Goal: Task Accomplishment & Management: Manage account settings

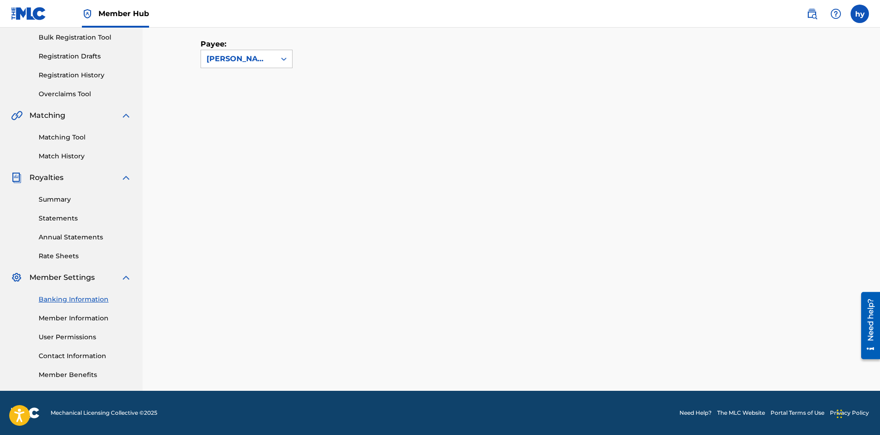
scroll to position [136, 0]
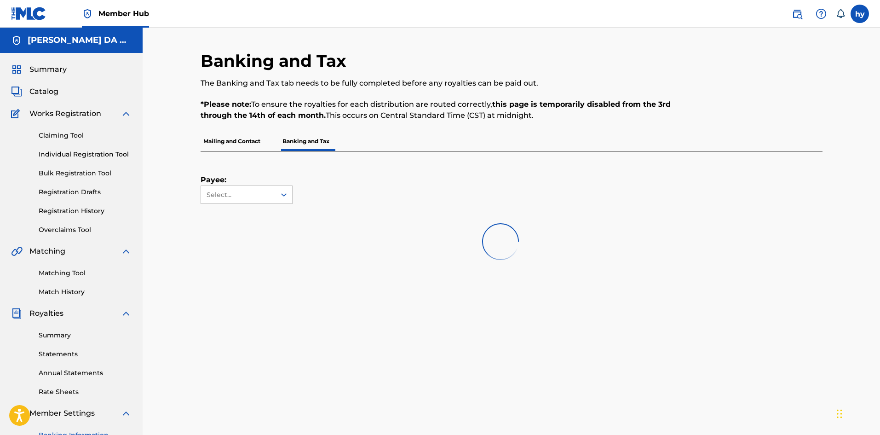
click at [249, 142] on p "Mailing and Contact" at bounding box center [232, 141] width 63 height 19
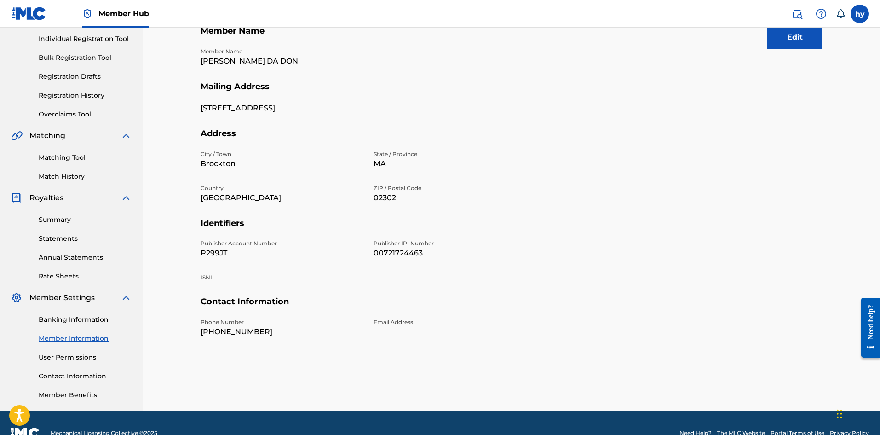
scroll to position [117, 0]
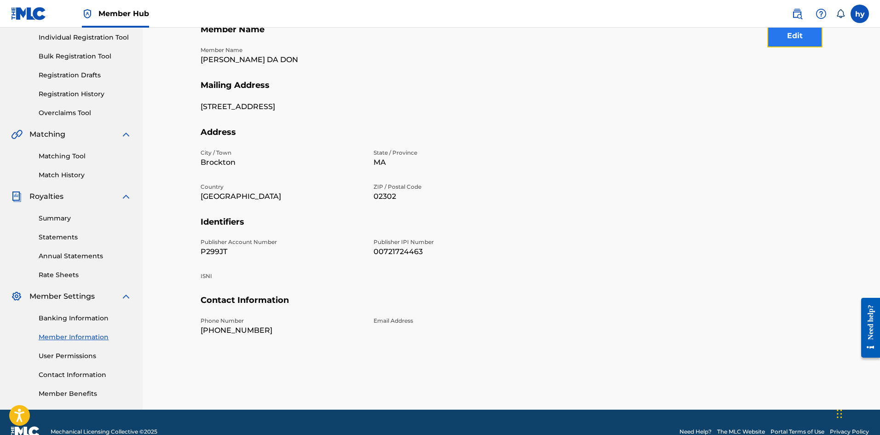
click at [788, 41] on button "Edit" at bounding box center [795, 35] width 55 height 23
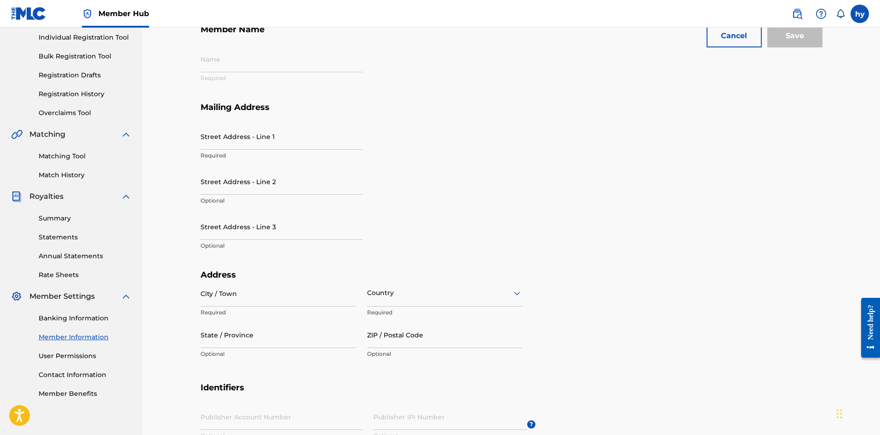
type input "[PERSON_NAME] DA DON"
type input "569 crescent st apt 3"
type input "Brockton"
type input "02302"
type input "P299JT"
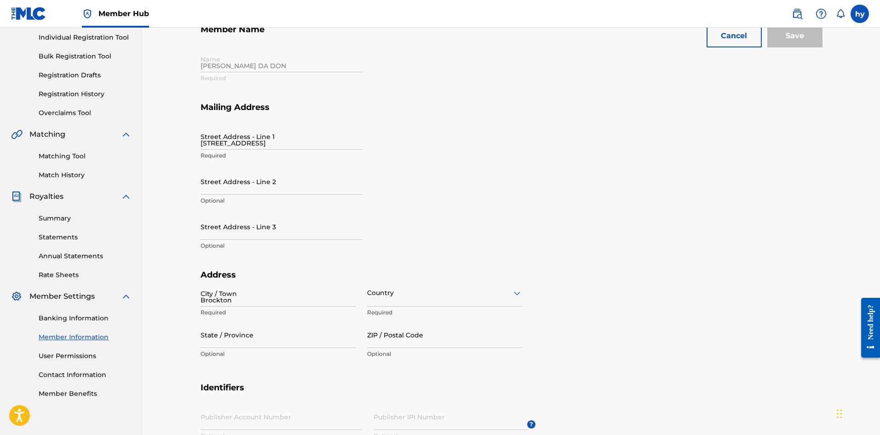
type input "00721724463"
type input "508"
type input "6490665"
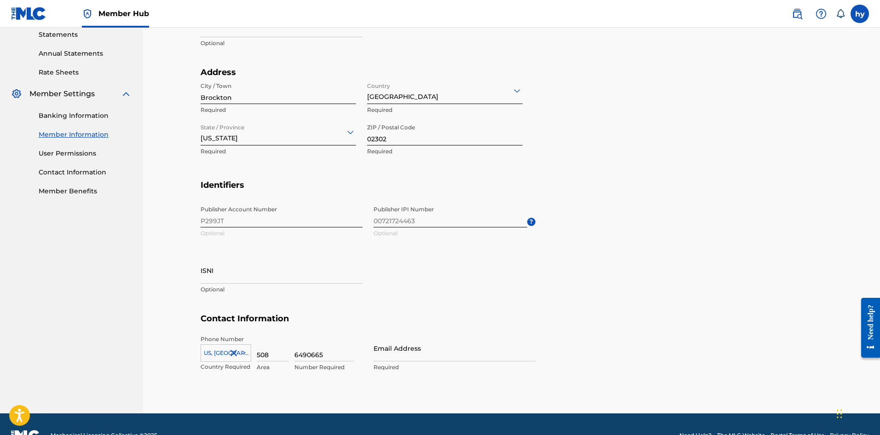
scroll to position [342, 0]
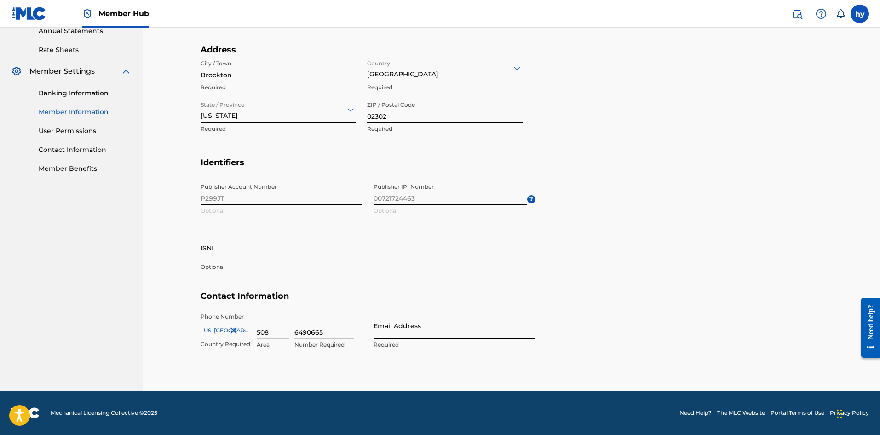
click at [397, 329] on input "Email Address" at bounding box center [455, 325] width 162 height 26
click at [385, 331] on input "Email Address" at bounding box center [455, 325] width 162 height 26
click at [381, 334] on input "Email Address" at bounding box center [455, 325] width 162 height 26
type input "[PERSON_NAME][EMAIL_ADDRESS][DOMAIN_NAME]"
type input "569 CRESCENT ST APT 3"
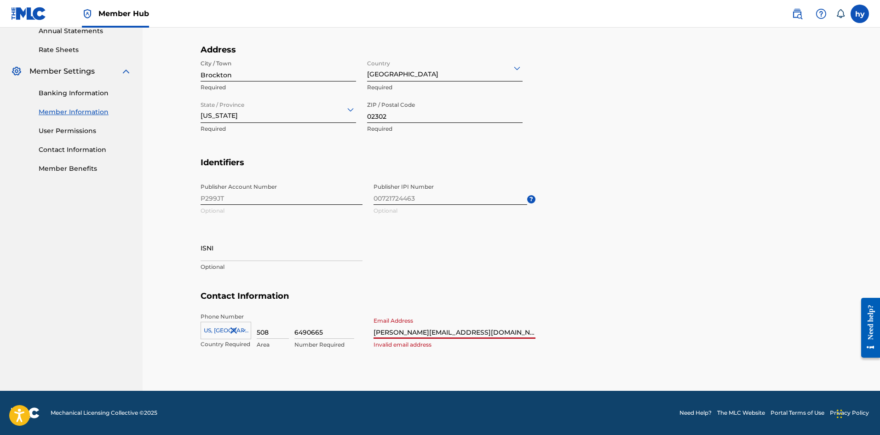
type input "3"
type input "Henry Garnell Young IV"
type input "BROCKTON"
type input "United States"
type input "MA"
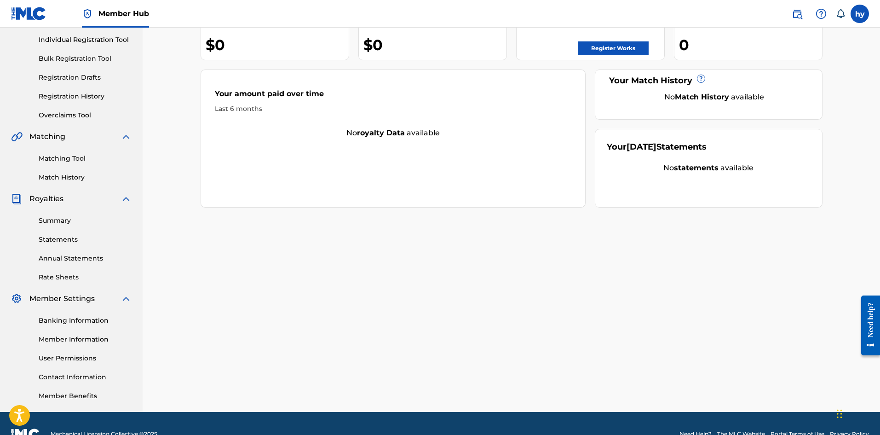
scroll to position [136, 0]
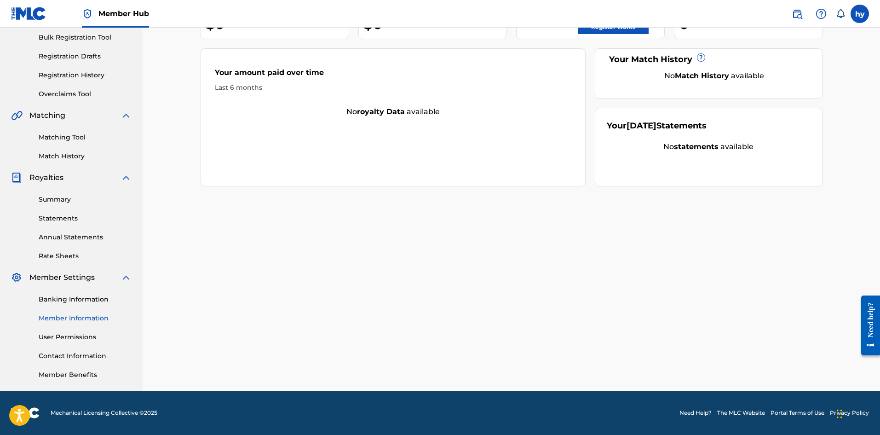
click at [72, 318] on link "Member Information" at bounding box center [85, 318] width 93 height 10
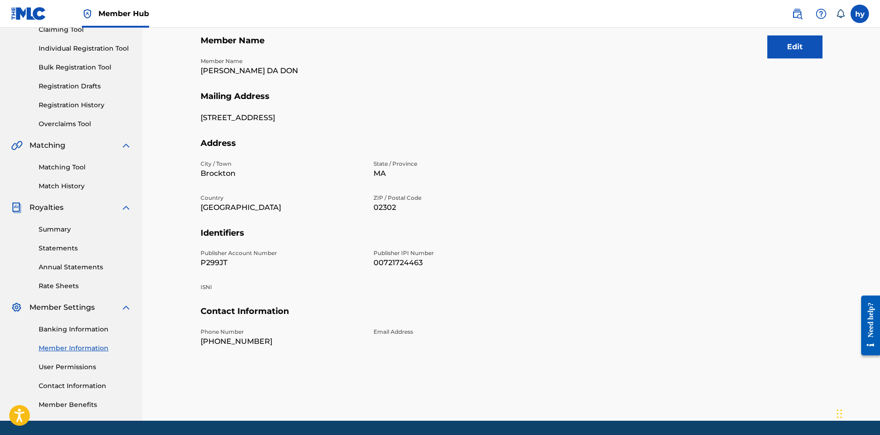
scroll to position [29, 0]
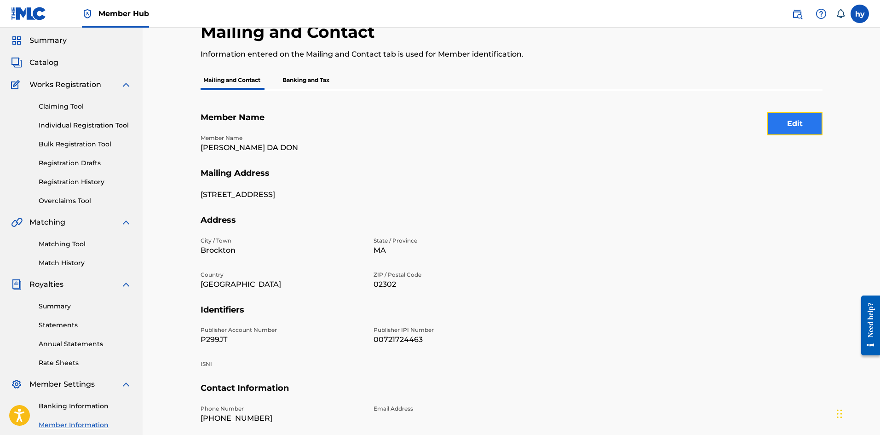
click at [772, 128] on button "Edit" at bounding box center [795, 123] width 55 height 23
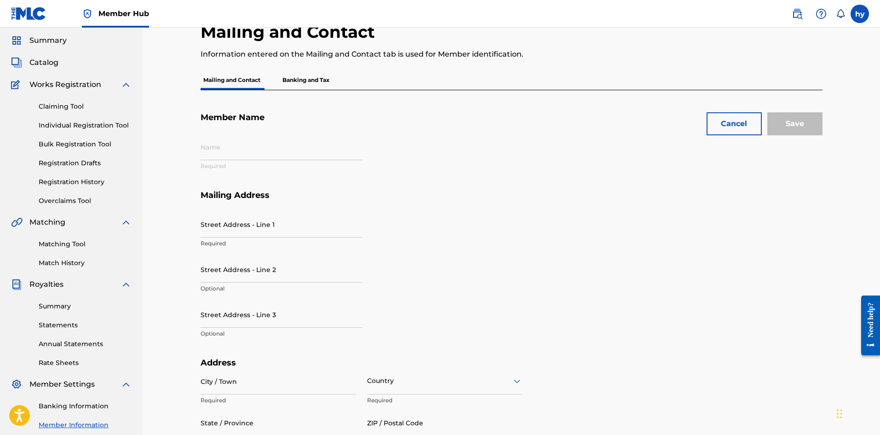
type input "[PERSON_NAME] DA DON"
type input "569 crescent st apt 3"
type input "Brockton"
type input "02302"
type input "P299JT"
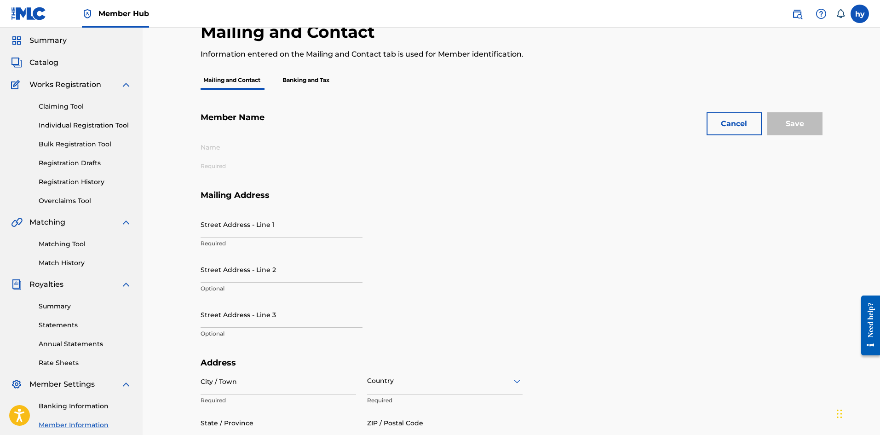
type input "00721724463"
type input "508"
type input "6490665"
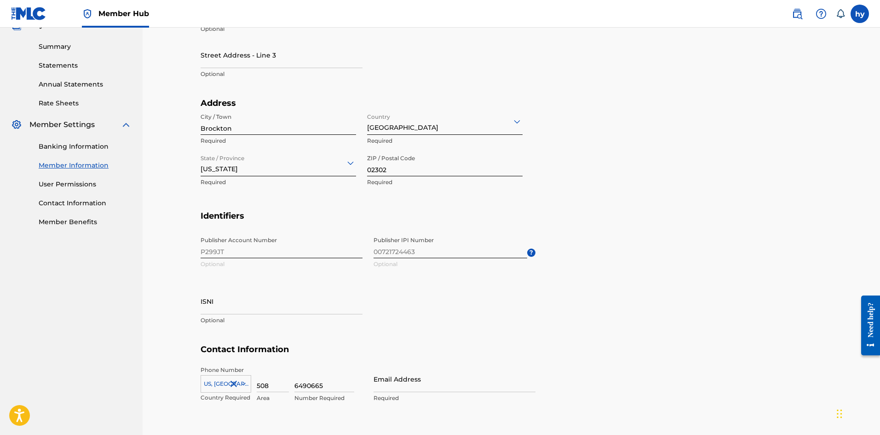
scroll to position [301, 0]
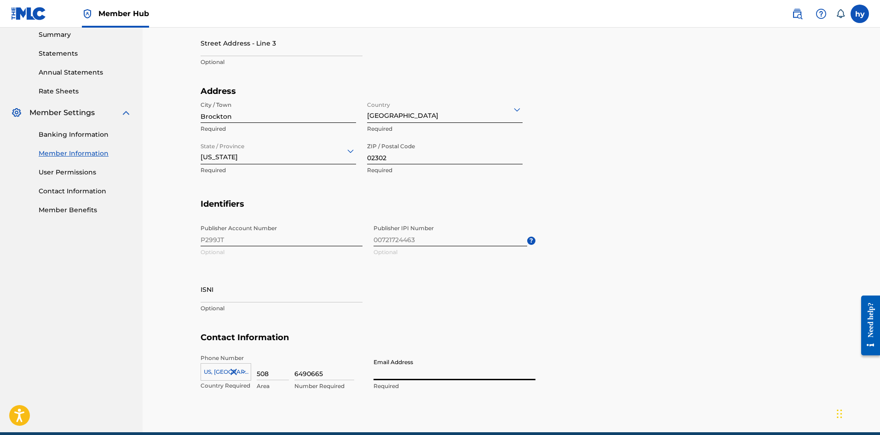
click at [394, 373] on input "Email Address" at bounding box center [455, 367] width 162 height 26
type input "[PERSON_NAME][EMAIL_ADDRESS][DOMAIN_NAME]"
type input "569 CRESCENT ST APT 3"
type input "3"
type input "Henry Garnell Young IV"
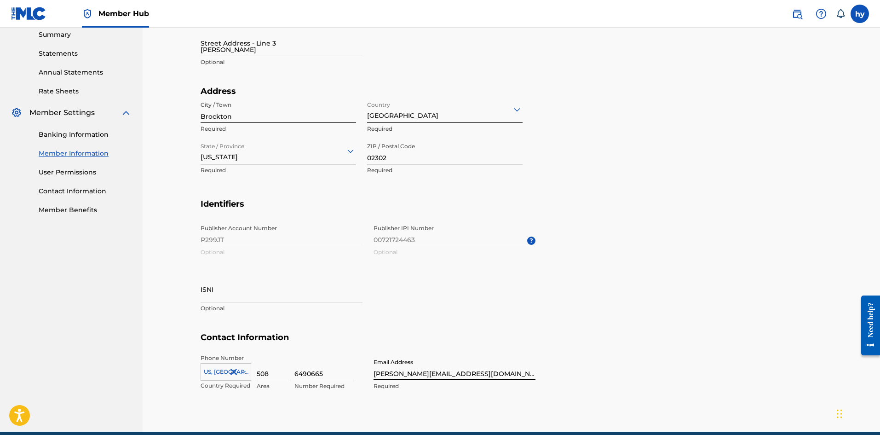
type input "BROCKTON"
type input "United States"
type input "MA"
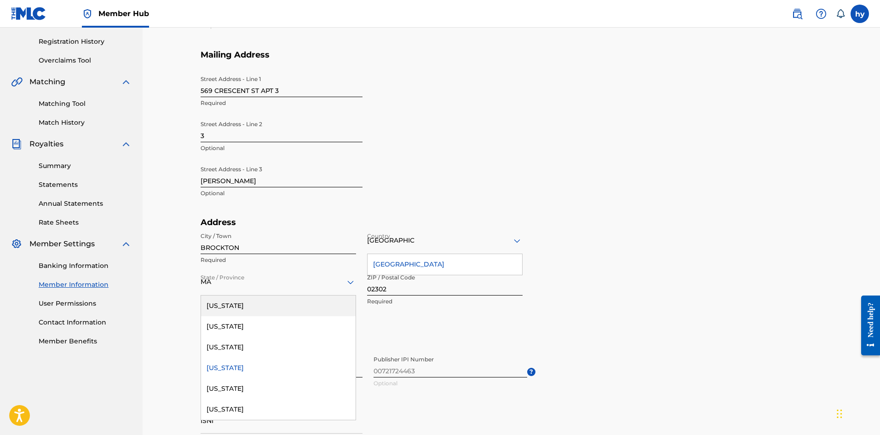
scroll to position [0, 0]
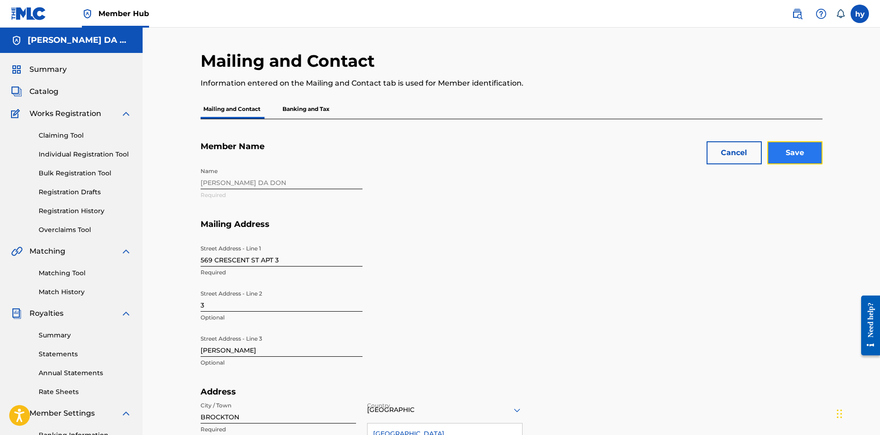
click at [783, 156] on input "Save" at bounding box center [795, 152] width 55 height 23
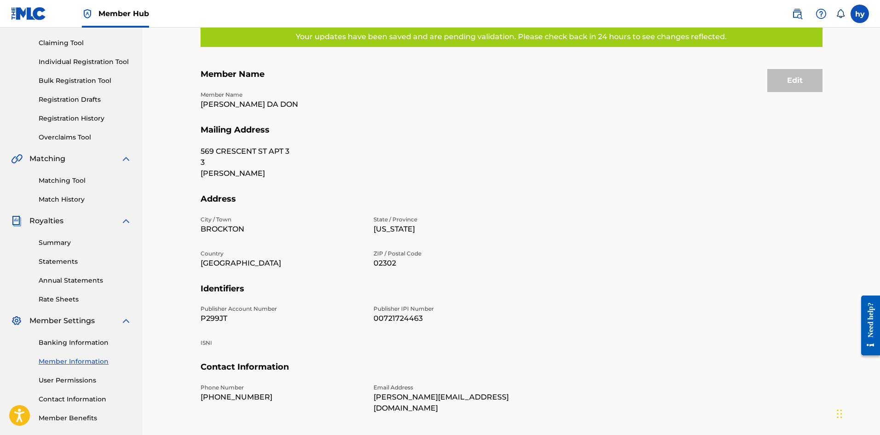
scroll to position [104, 0]
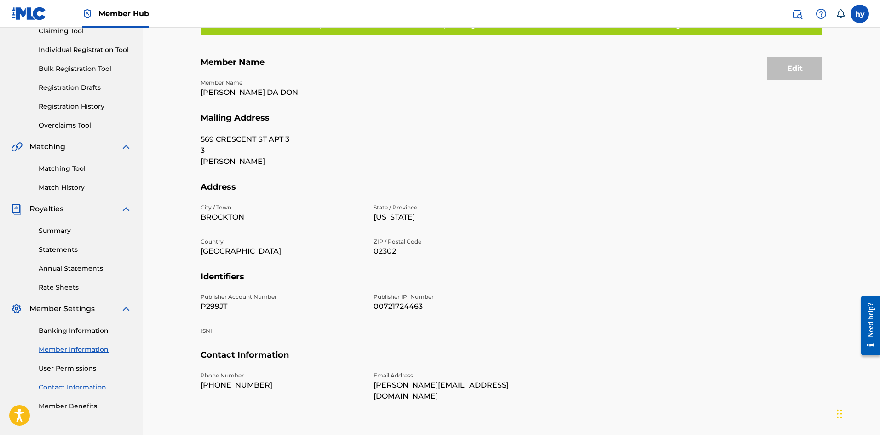
click at [82, 385] on link "Contact Information" at bounding box center [85, 387] width 93 height 10
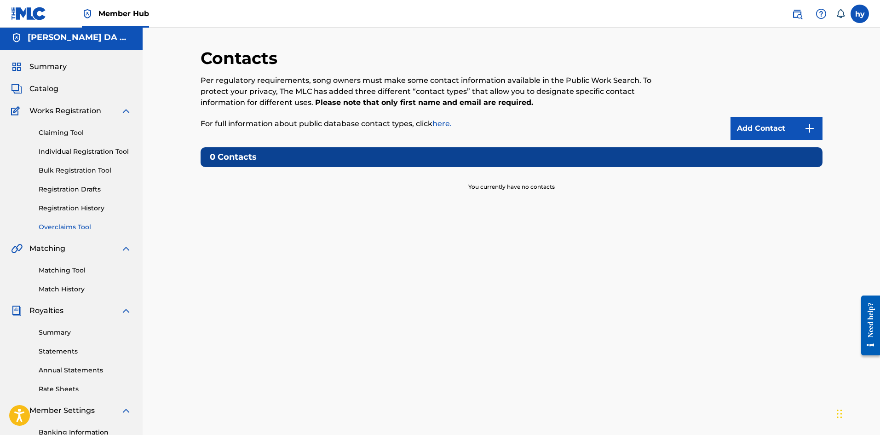
scroll to position [2, 0]
click at [63, 70] on span "Summary" at bounding box center [47, 67] width 37 height 11
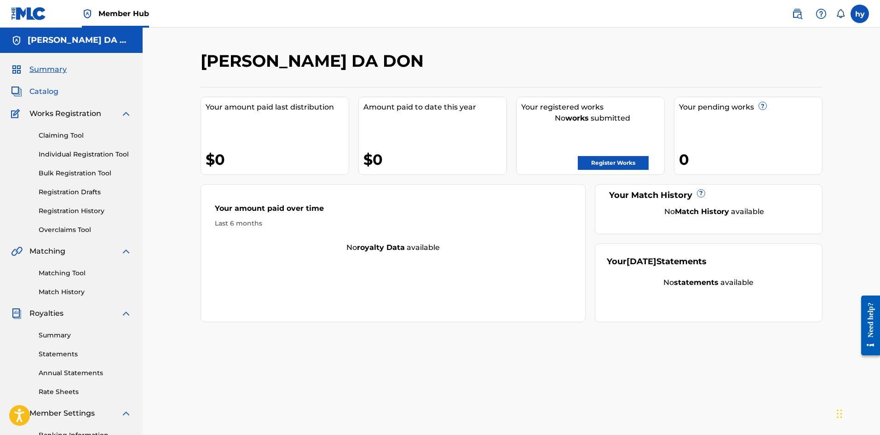
click at [49, 94] on span "Catalog" at bounding box center [43, 91] width 29 height 11
